Goal: Task Accomplishment & Management: Use online tool/utility

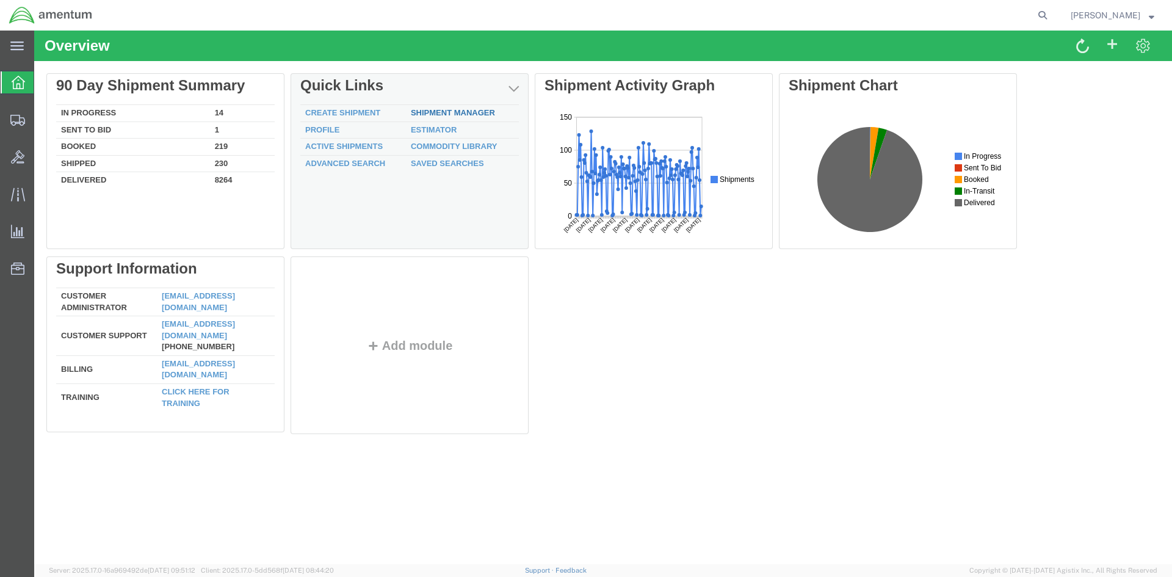
click at [449, 114] on link "Shipment Manager" at bounding box center [453, 112] width 84 height 9
